Goal: Task Accomplishment & Management: Complete application form

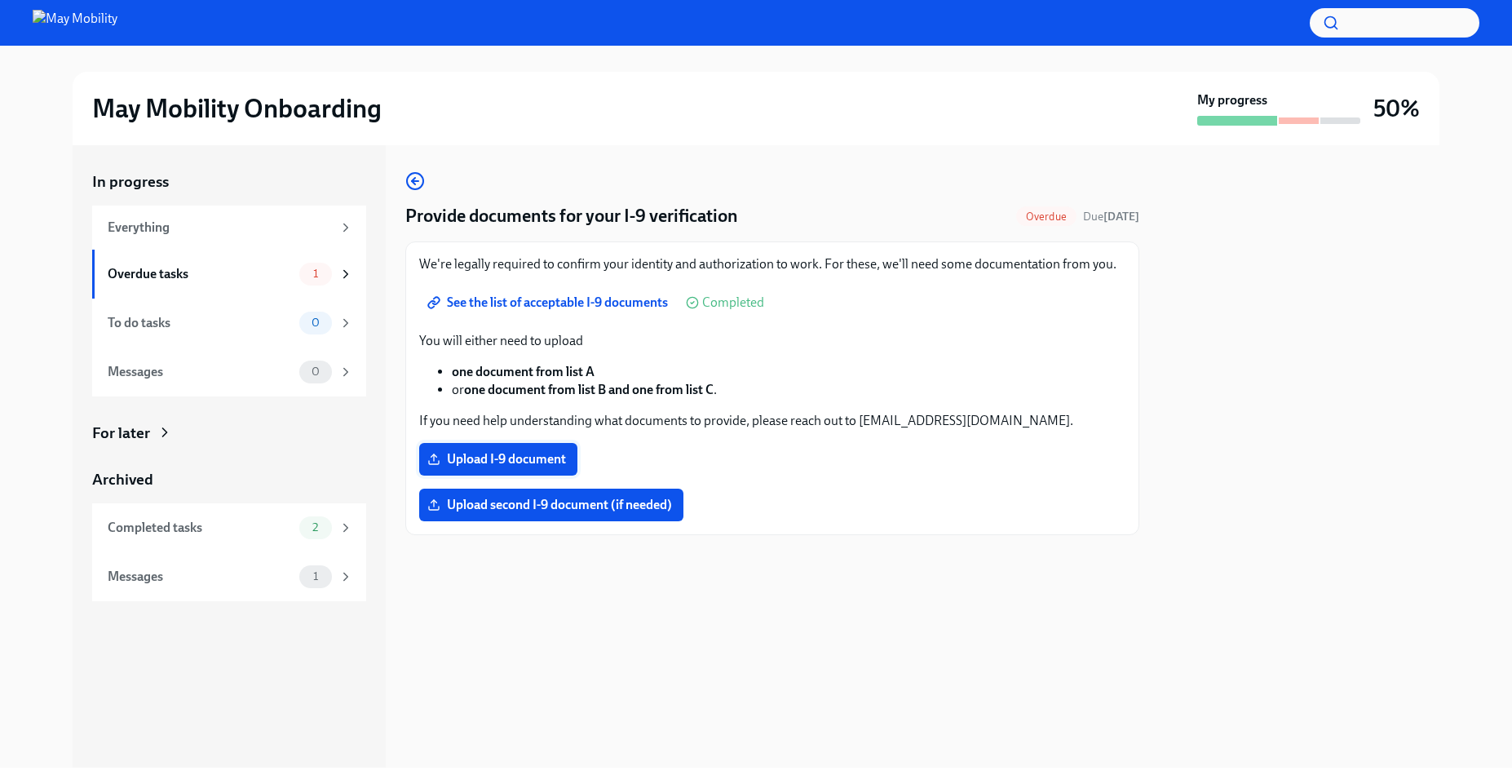
click at [528, 469] on label "Upload I-9 document" at bounding box center [498, 459] width 159 height 32
click at [0, 0] on input "Upload I-9 document" at bounding box center [0, 0] width 0 height 0
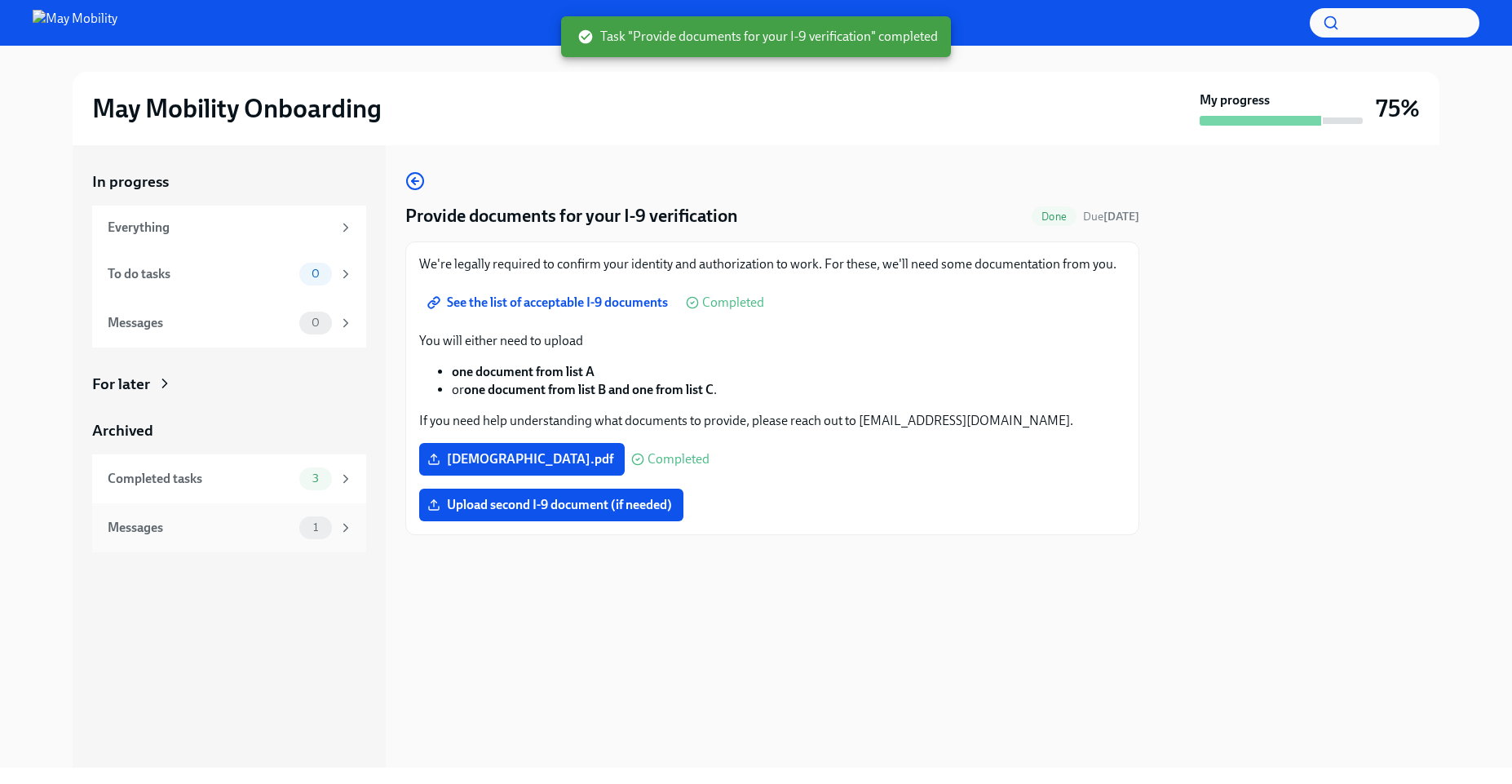
click at [296, 526] on div "Messages 1" at bounding box center [231, 528] width 246 height 23
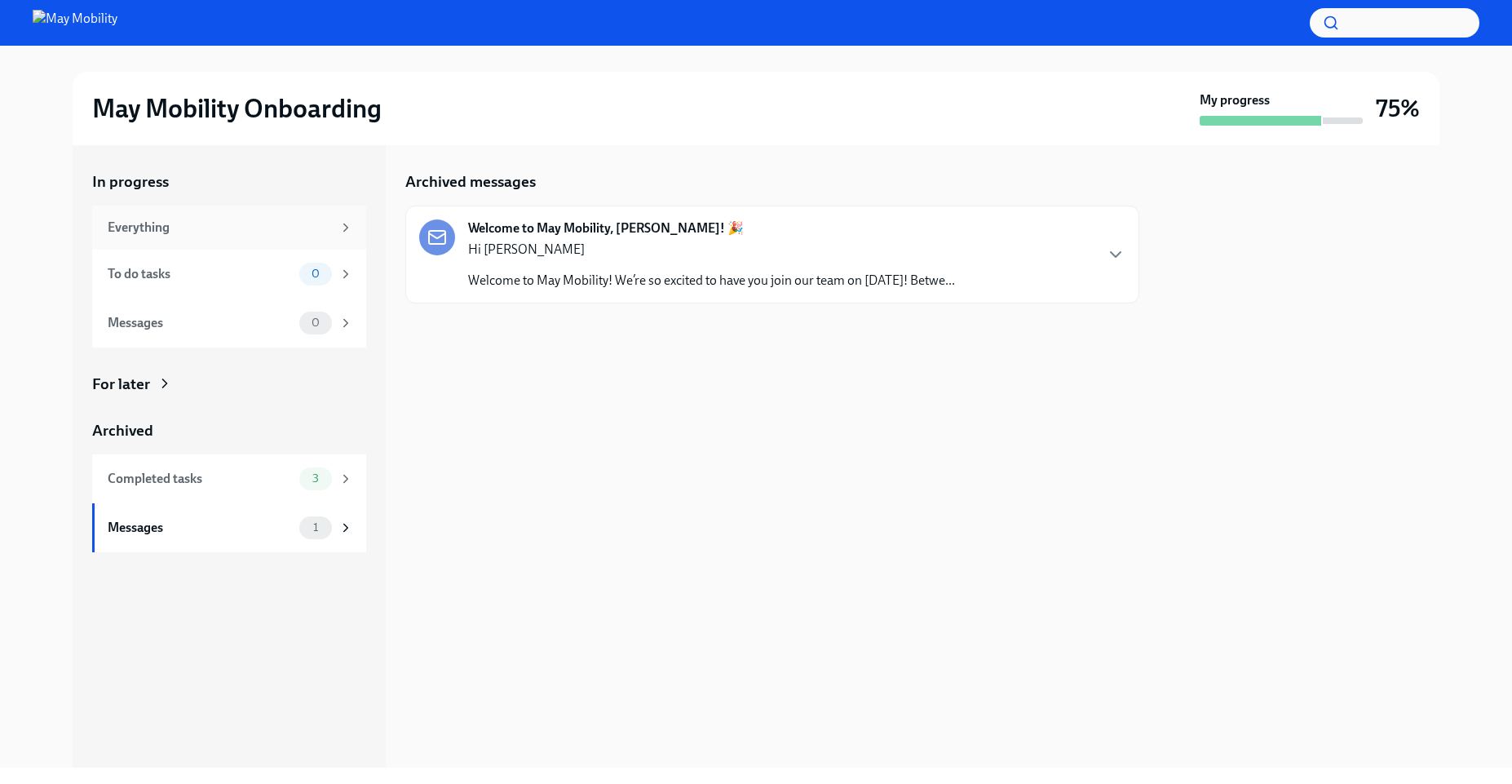
click at [343, 230] on icon at bounding box center [346, 227] width 15 height 15
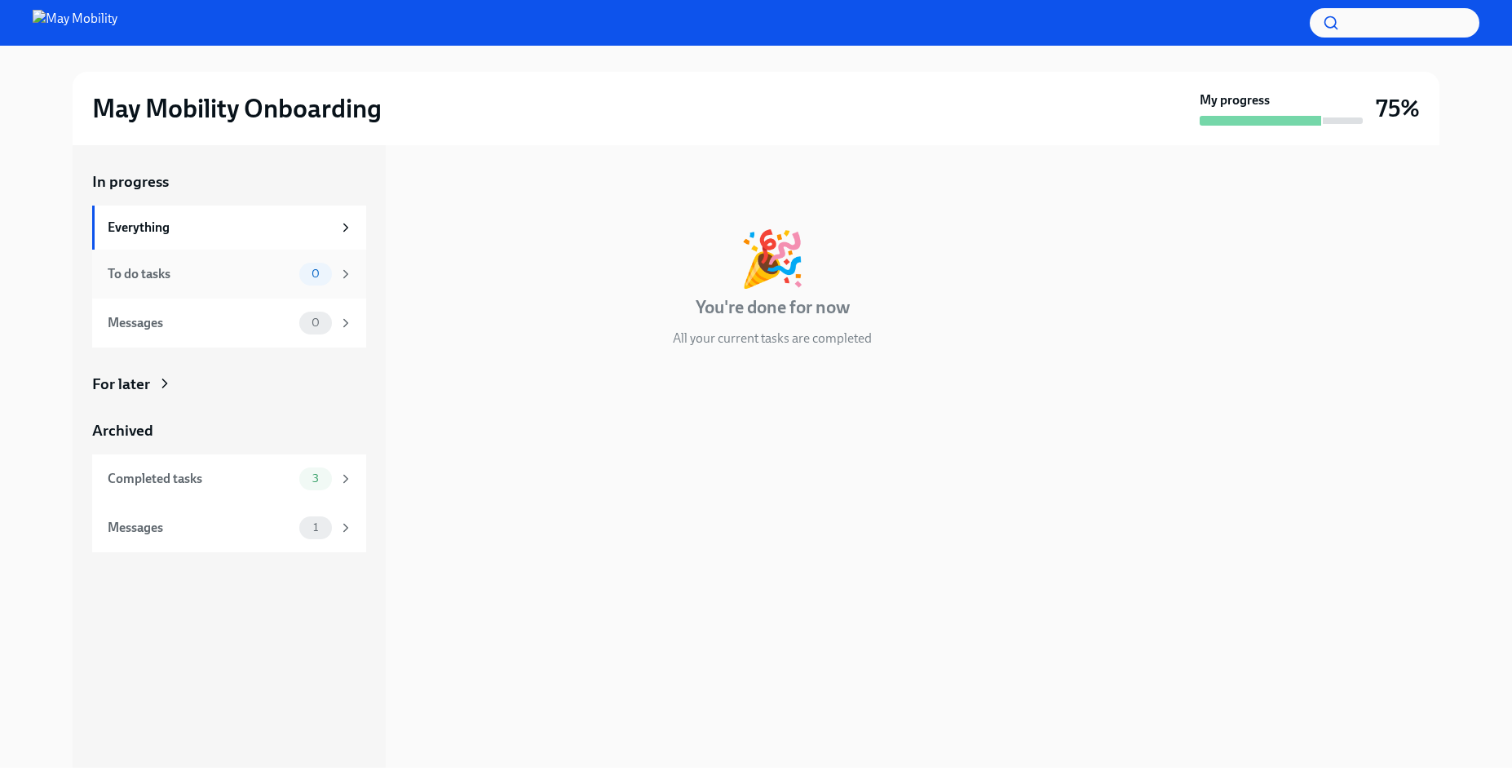
click at [335, 270] on div "0" at bounding box center [326, 275] width 54 height 23
click at [622, 397] on div at bounding box center [773, 399] width 734 height 52
